Goal: Task Accomplishment & Management: Complete application form

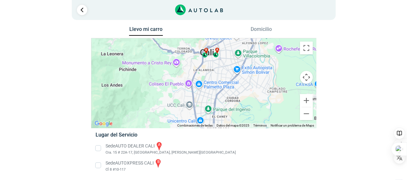
scroll to position [4, 0]
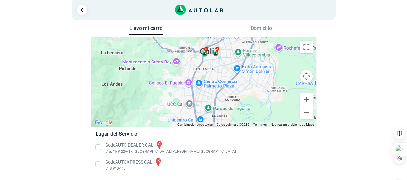
click at [98, 165] on li "Sede AUTOXPRESS CALI b Cl 8 #10-117" at bounding box center [203, 164] width 225 height 14
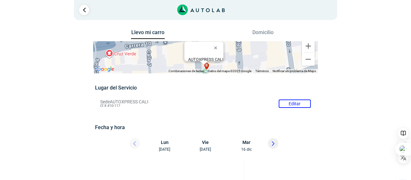
click at [136, 141] on div at bounding box center [129, 145] width 39 height 14
click at [136, 142] on div at bounding box center [129, 145] width 39 height 14
click at [274, 144] on icon at bounding box center [274, 143] width 2 height 4
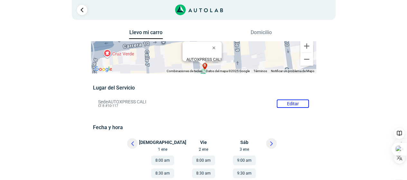
click at [289, 103] on li "Sede AUTOXPRESS CALI Editar Cl 8 #10-117" at bounding box center [203, 103] width 220 height 10
click at [289, 103] on ul "Sede AUTO DEALER CALI a [STREET_ADDRESS][PERSON_NAME] Sede" at bounding box center [203, 96] width 235 height 27
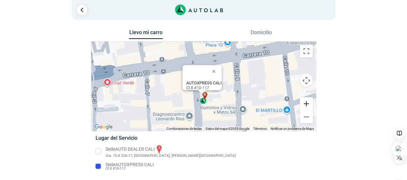
click at [305, 101] on button "Ampliar" at bounding box center [306, 103] width 13 height 13
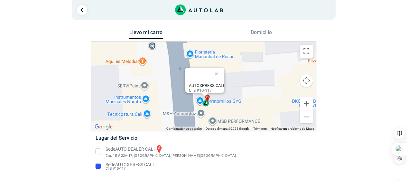
drag, startPoint x: 261, startPoint y: 101, endPoint x: 263, endPoint y: 48, distance: 53.1
click at [263, 50] on div "a b AUTOXPRESS [PERSON_NAME] 8 #10-117" at bounding box center [203, 85] width 224 height 89
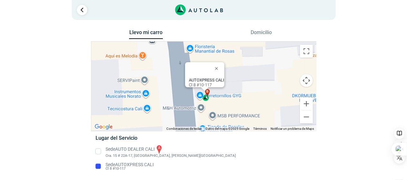
drag, startPoint x: 265, startPoint y: 77, endPoint x: 263, endPoint y: 65, distance: 11.4
click at [263, 65] on div "a b AUTOXPRESS [PERSON_NAME] 8 #10-117" at bounding box center [203, 85] width 224 height 89
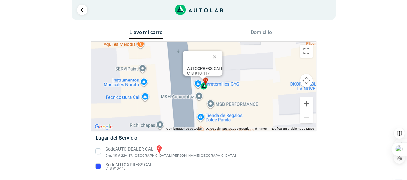
click at [263, 63] on div "a b AUTOXPRESS [PERSON_NAME] 8 #10-117" at bounding box center [203, 85] width 224 height 89
click at [305, 52] on button "Cambiar a la vista en pantalla completa" at bounding box center [306, 51] width 13 height 13
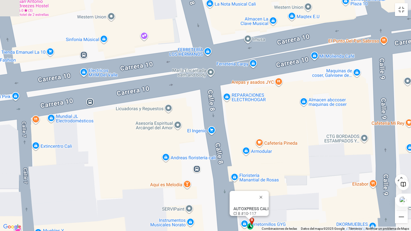
drag, startPoint x: 254, startPoint y: 83, endPoint x: 300, endPoint y: 196, distance: 122.6
click at [300, 179] on div "a b AUTOXPRESS [PERSON_NAME] 8 #10-117" at bounding box center [205, 115] width 411 height 231
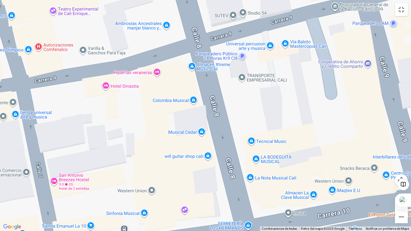
drag, startPoint x: 274, startPoint y: 50, endPoint x: 314, endPoint y: 229, distance: 183.3
click at [314, 179] on div "a b AUTOXPRESS [PERSON_NAME] 8 #10-117 Combinaciones de teclas Datos del mapa D…" at bounding box center [205, 115] width 411 height 231
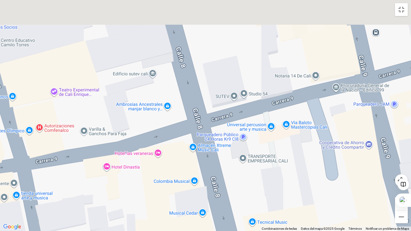
drag, startPoint x: 289, startPoint y: 100, endPoint x: 289, endPoint y: 181, distance: 81.0
click at [289, 179] on div "a b AUTOXPRESS [PERSON_NAME] 8 #10-117" at bounding box center [205, 115] width 411 height 231
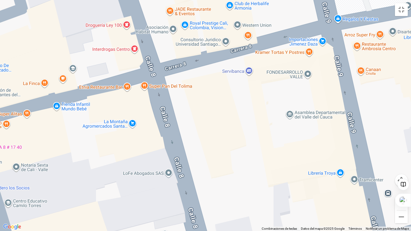
drag, startPoint x: 247, startPoint y: 66, endPoint x: 261, endPoint y: 231, distance: 165.8
click at [261, 179] on div "a b AUTOXPRESS [PERSON_NAME] 8 #10-117 Combinaciones de teclas Datos del mapa D…" at bounding box center [205, 115] width 411 height 231
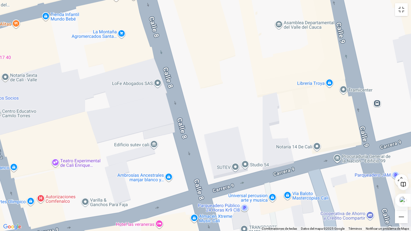
drag, startPoint x: 218, startPoint y: 96, endPoint x: 207, endPoint y: 7, distance: 89.4
click at [207, 7] on div "a b AUTOXPRESS [PERSON_NAME] 8 #10-117" at bounding box center [205, 115] width 411 height 231
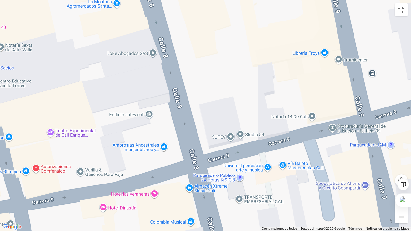
drag, startPoint x: 215, startPoint y: 61, endPoint x: 210, endPoint y: 29, distance: 32.9
click at [210, 29] on div "a b AUTOXPRESS [PERSON_NAME] 8 #10-117" at bounding box center [205, 115] width 411 height 231
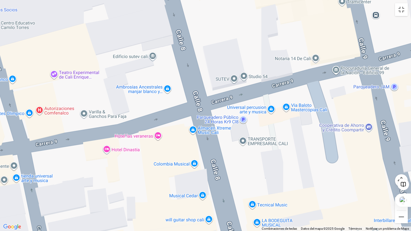
drag, startPoint x: 231, startPoint y: 124, endPoint x: 235, endPoint y: 66, distance: 58.9
click at [235, 66] on div "a b AUTOXPRESS [PERSON_NAME] 8 #10-117" at bounding box center [205, 115] width 411 height 231
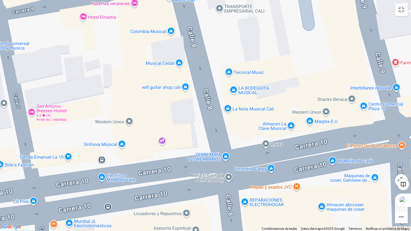
drag, startPoint x: 267, startPoint y: 190, endPoint x: 244, endPoint y: 56, distance: 135.8
click at [244, 56] on div "a b AUTOXPRESS [PERSON_NAME] 8 #10-117" at bounding box center [205, 115] width 411 height 231
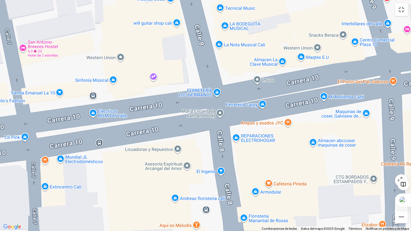
drag, startPoint x: 292, startPoint y: 86, endPoint x: 283, endPoint y: 20, distance: 66.2
click at [283, 20] on div "a b AUTOXPRESS [PERSON_NAME] 8 #10-117" at bounding box center [205, 115] width 411 height 231
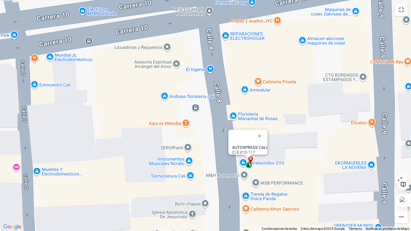
drag, startPoint x: 293, startPoint y: 150, endPoint x: 282, endPoint y: 48, distance: 103.1
click at [282, 48] on div "a b AUTOXPRESS [PERSON_NAME] 8 #10-117" at bounding box center [205, 115] width 411 height 231
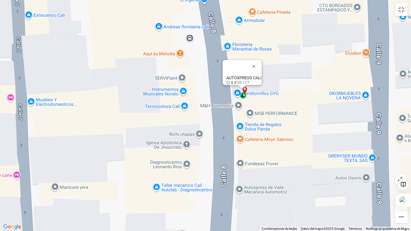
drag, startPoint x: 319, startPoint y: 130, endPoint x: 313, endPoint y: 58, distance: 71.9
click at [313, 58] on div "a b AUTOXPRESS [PERSON_NAME] 8 #10-117" at bounding box center [205, 115] width 411 height 231
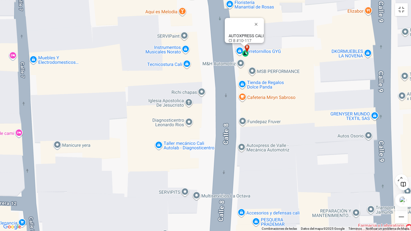
drag, startPoint x: 303, startPoint y: 147, endPoint x: 306, endPoint y: 103, distance: 44.2
click at [306, 103] on div "a b AUTOXPRESS [PERSON_NAME] 8 #10-117" at bounding box center [205, 115] width 411 height 231
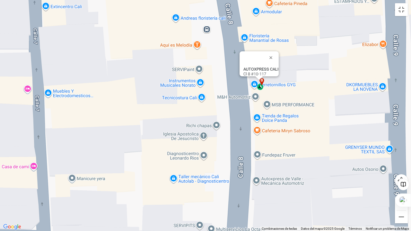
drag, startPoint x: 308, startPoint y: 162, endPoint x: 323, endPoint y: 193, distance: 34.5
click at [323, 179] on div "a b AUTOXPRESS [PERSON_NAME] 8 #10-117" at bounding box center [205, 115] width 411 height 231
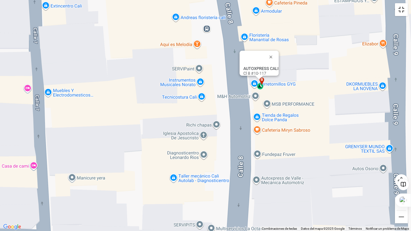
click at [402, 13] on button "Cambiar a la vista en pantalla completa" at bounding box center [401, 9] width 13 height 13
